Goal: Task Accomplishment & Management: Use online tool/utility

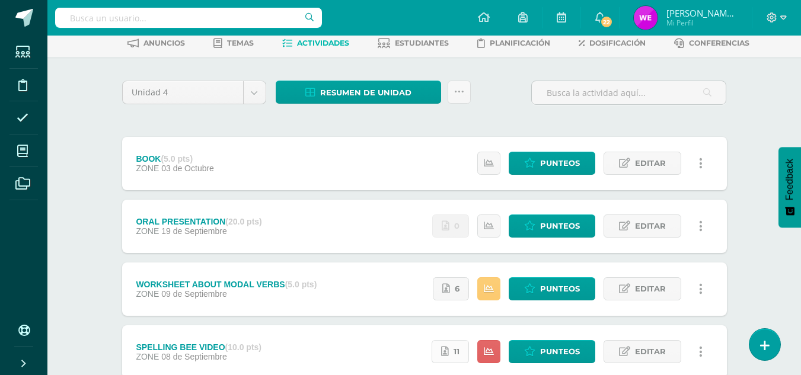
click at [454, 356] on link "11" at bounding box center [450, 351] width 37 height 23
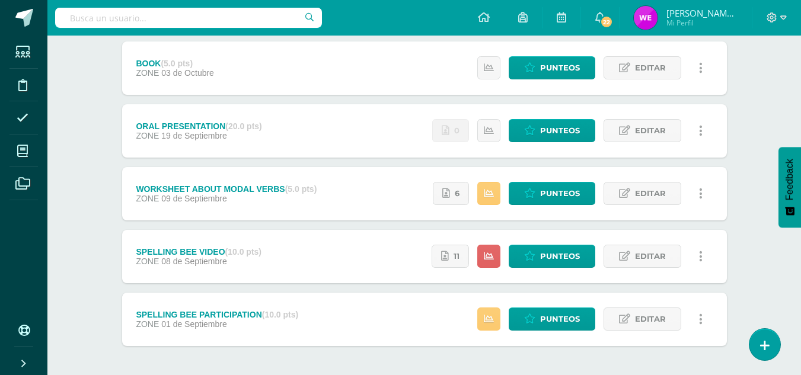
scroll to position [159, 0]
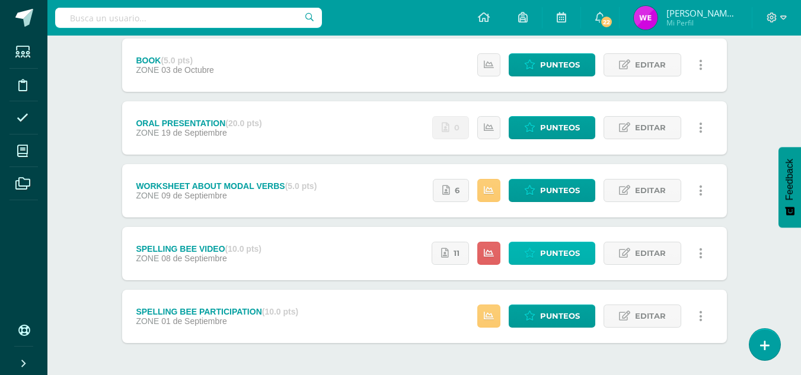
click at [549, 260] on span "Punteos" at bounding box center [560, 253] width 40 height 22
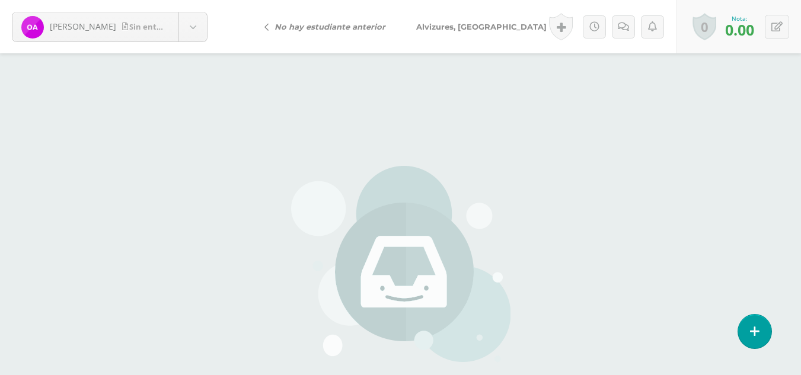
click at [470, 31] on link "Alvizures, [GEOGRAPHIC_DATA]" at bounding box center [483, 26] width 165 height 28
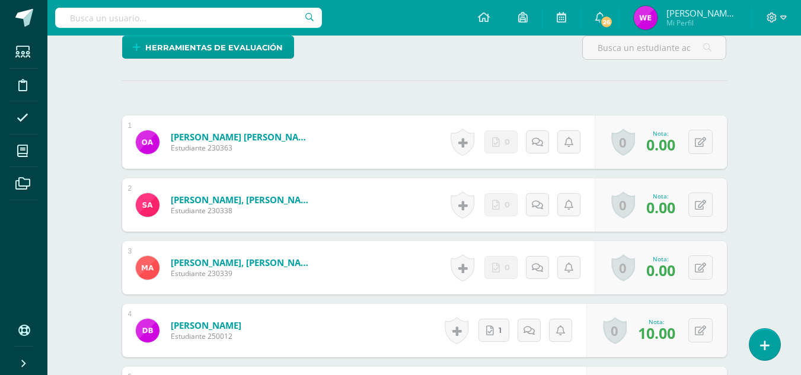
scroll to position [320, 0]
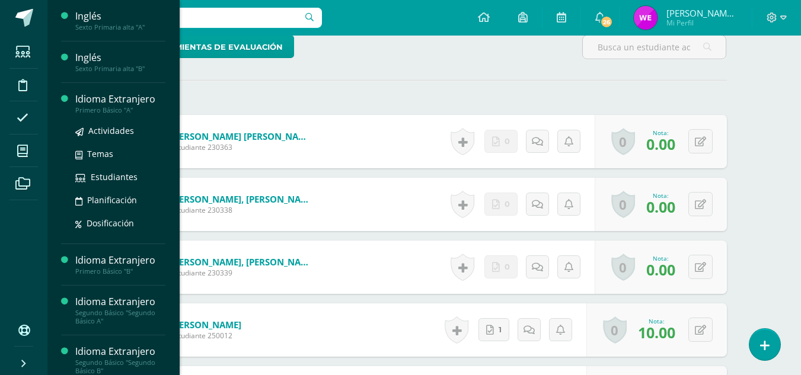
click at [126, 102] on div "Idioma Extranjero" at bounding box center [120, 99] width 90 height 14
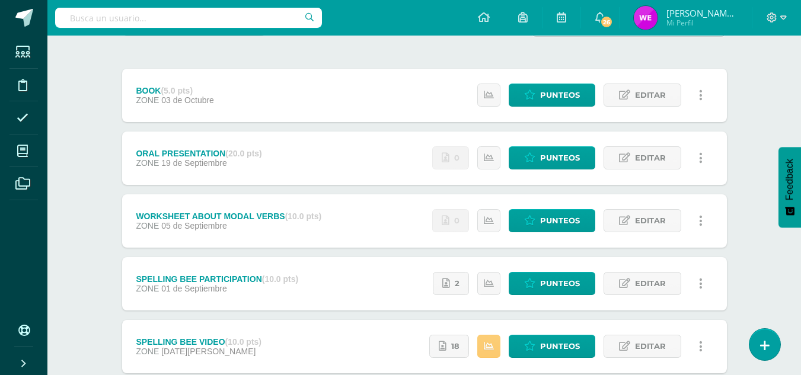
scroll to position [152, 0]
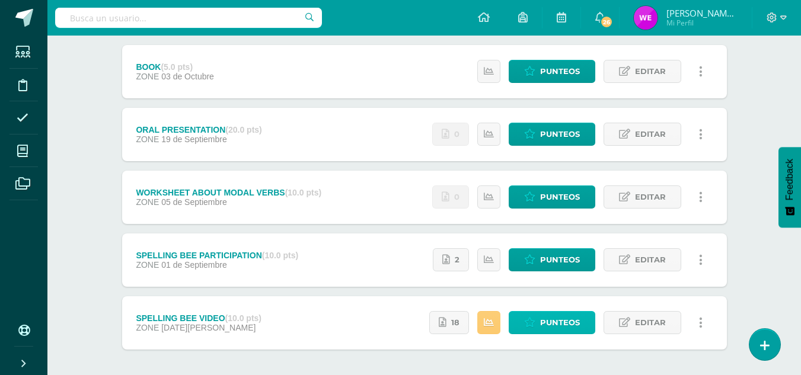
click at [545, 317] on span "Punteos" at bounding box center [560, 323] width 40 height 22
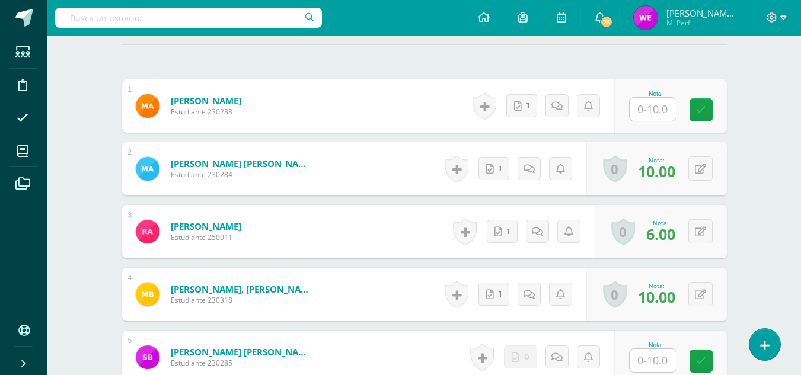
scroll to position [321, 0]
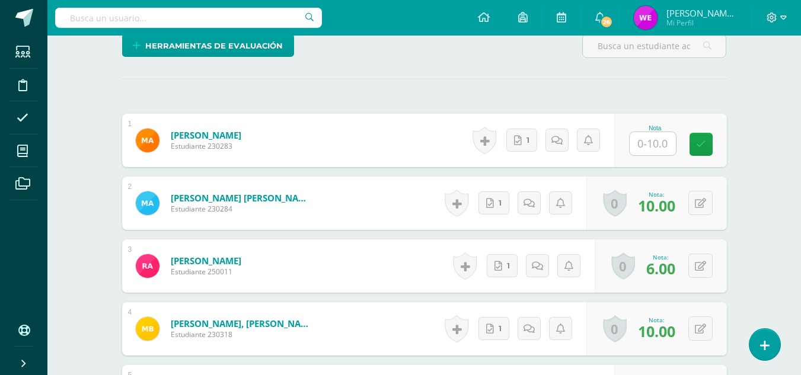
click at [663, 138] on input "text" at bounding box center [653, 143] width 46 height 23
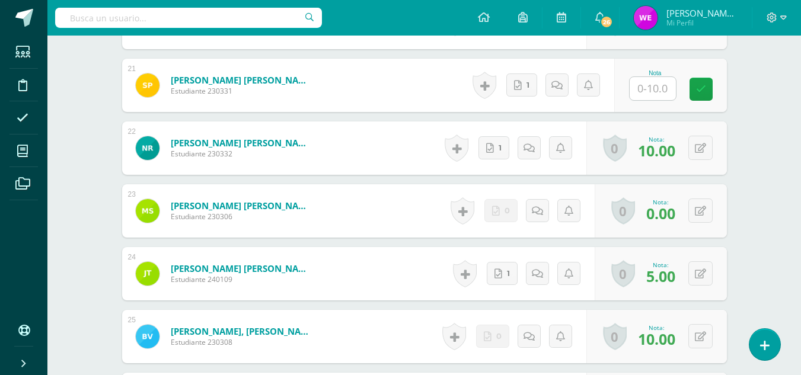
scroll to position [1628, 0]
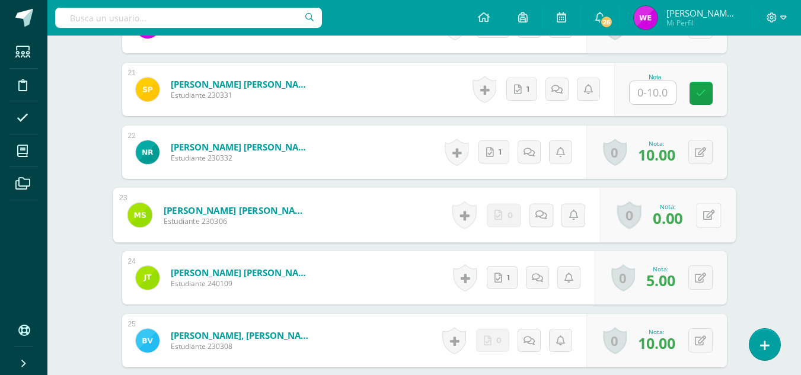
click at [697, 210] on button at bounding box center [708, 215] width 25 height 25
type input "10"
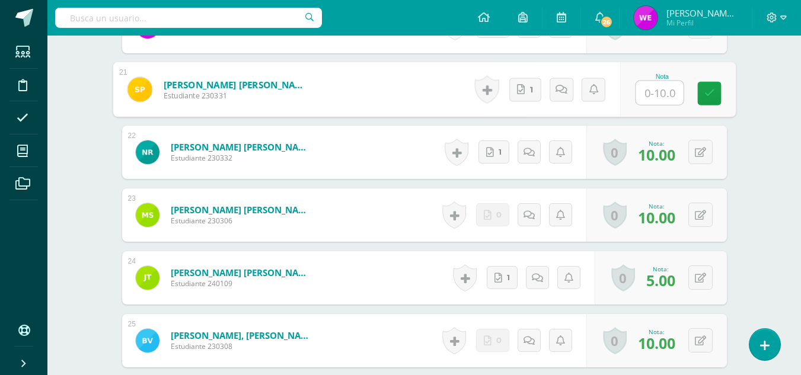
click at [641, 91] on input "text" at bounding box center [658, 93] width 47 height 24
type input "10"
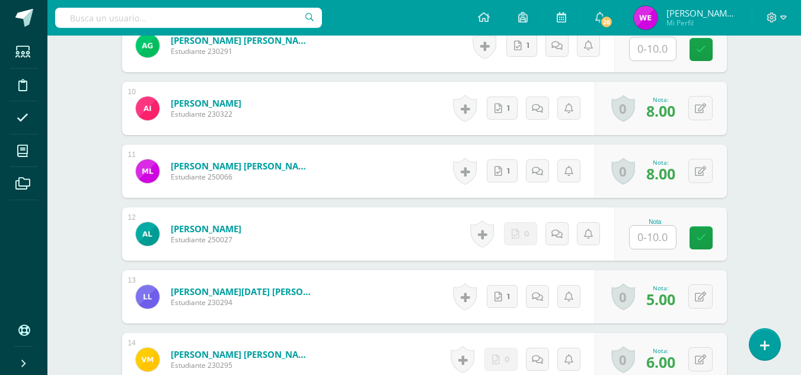
scroll to position [922, 0]
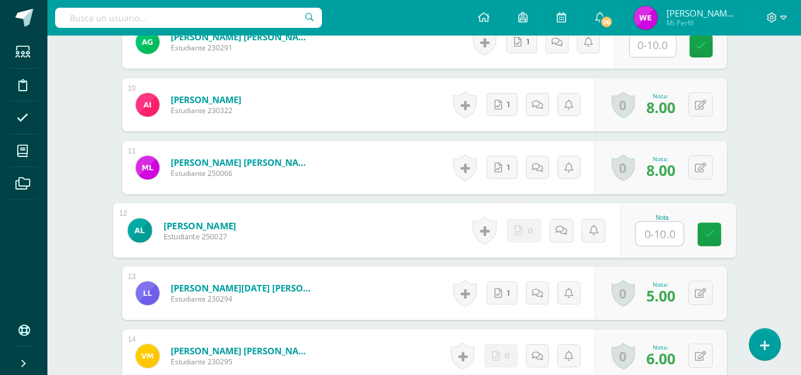
click at [637, 234] on input "text" at bounding box center [658, 234] width 47 height 24
type input "10"
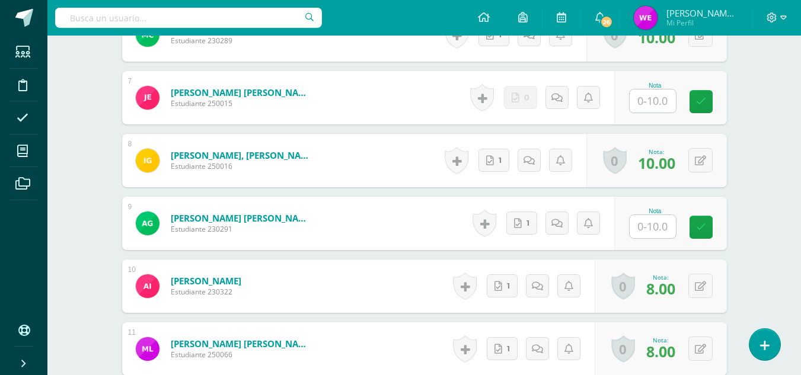
scroll to position [726, 0]
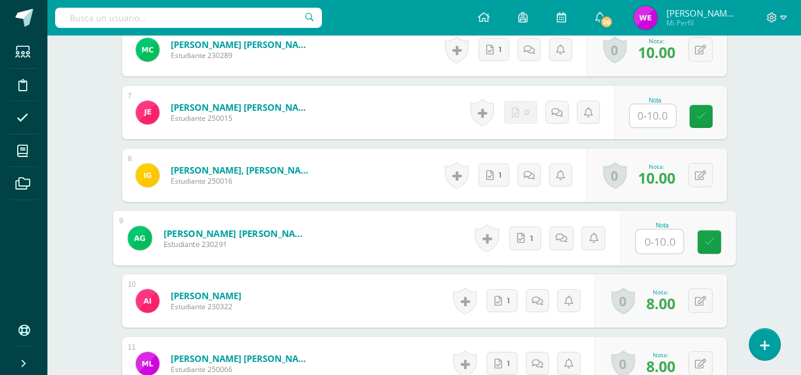
click at [631, 234] on div "Nota" at bounding box center [677, 238] width 116 height 55
type input "10"
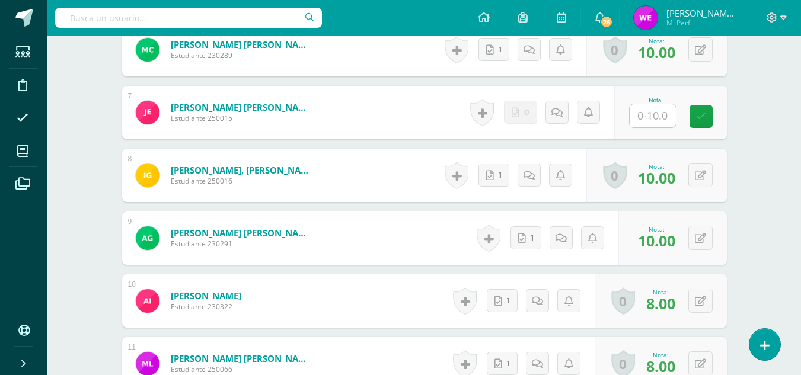
click at [647, 119] on input "text" at bounding box center [653, 115] width 46 height 23
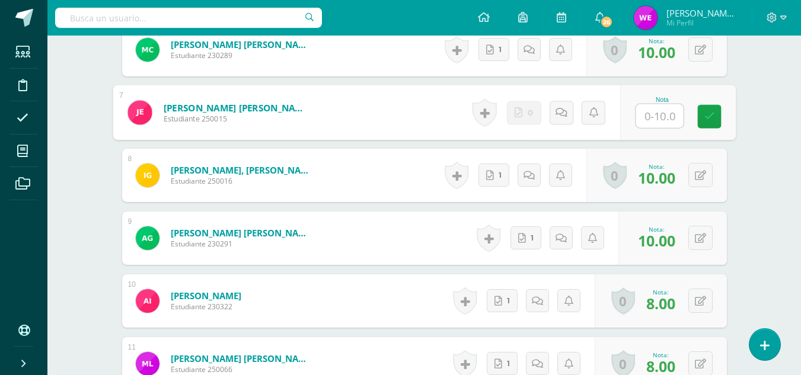
type input "0"
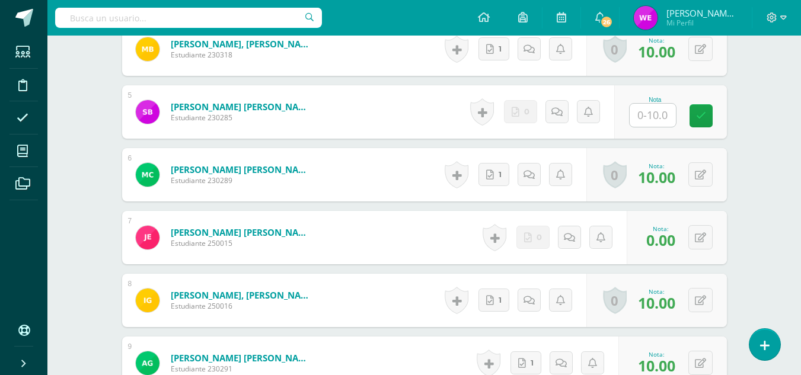
scroll to position [502, 0]
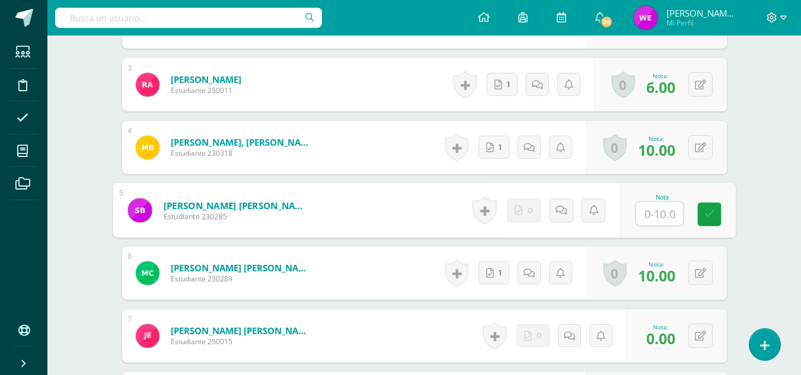
click at [660, 210] on input "text" at bounding box center [658, 214] width 47 height 24
type input "0"
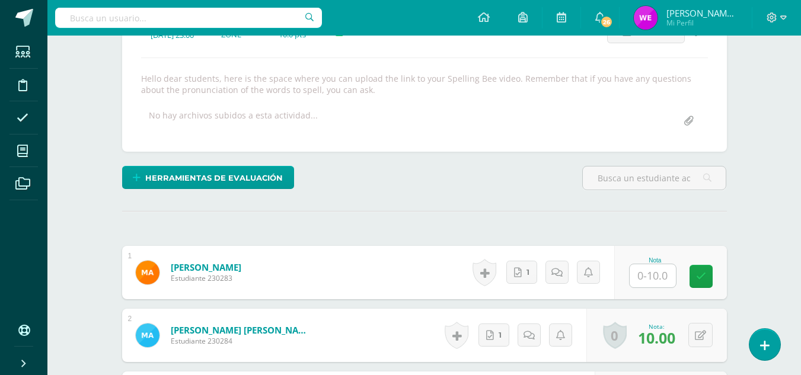
scroll to position [200, 0]
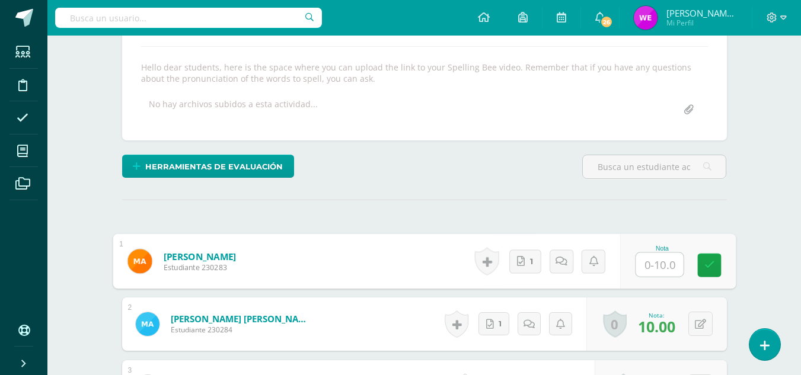
click at [665, 272] on input "text" at bounding box center [658, 265] width 47 height 24
type input "0"
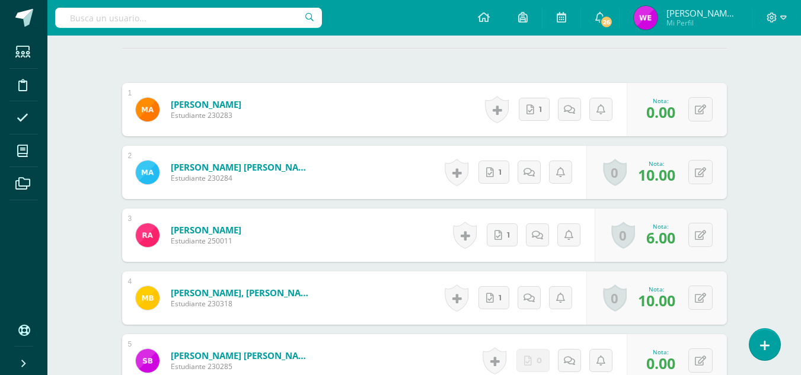
scroll to position [355, 0]
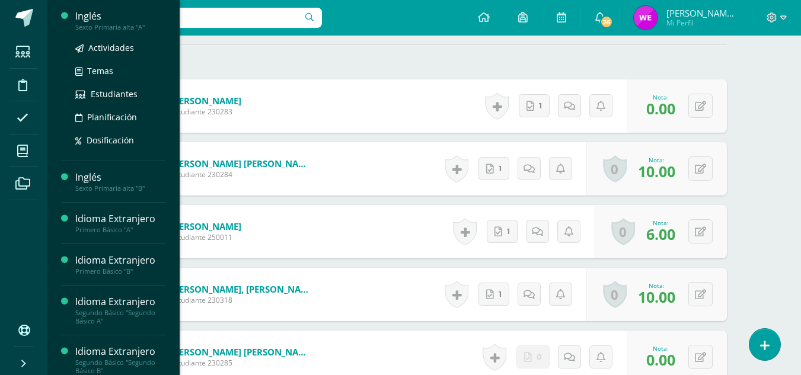
click at [85, 21] on div "Inglés" at bounding box center [120, 16] width 90 height 14
